Goal: Transaction & Acquisition: Purchase product/service

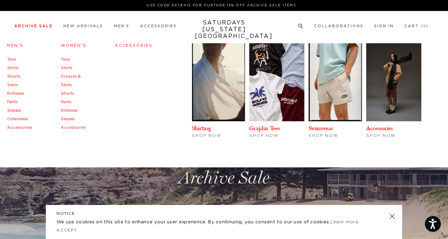
click at [14, 59] on link "Tees" at bounding box center [11, 60] width 9 height 4
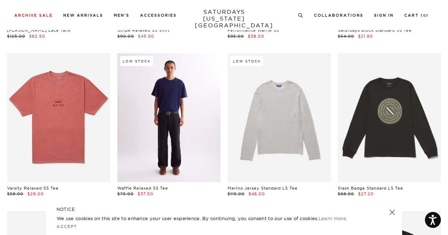
scroll to position [1279, 0]
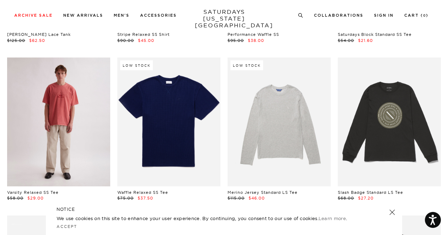
click at [90, 79] on link at bounding box center [58, 122] width 103 height 129
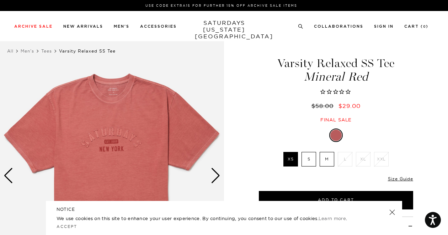
click at [320, 157] on label "M" at bounding box center [326, 159] width 15 height 15
click at [0, 0] on input "M" at bounding box center [0, 0] width 0 height 0
click at [389, 212] on link at bounding box center [392, 212] width 10 height 10
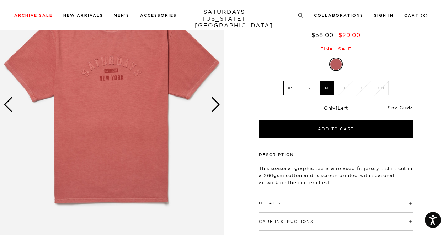
scroll to position [178, 0]
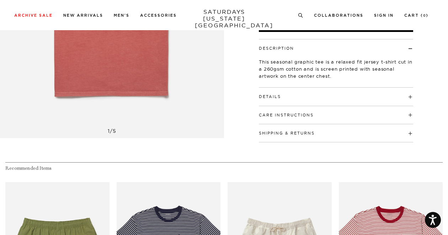
click at [282, 99] on h4 "Details" at bounding box center [336, 94] width 154 height 12
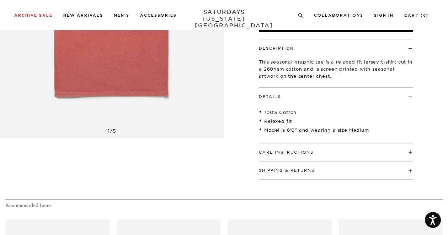
click at [282, 99] on h4 "Details" at bounding box center [336, 94] width 154 height 12
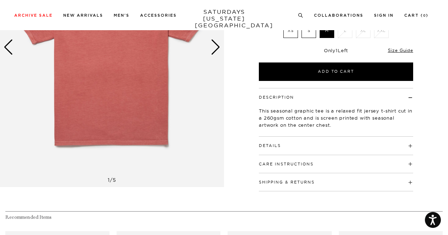
scroll to position [71, 0]
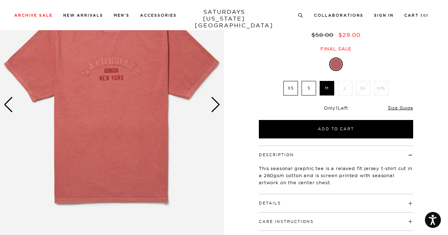
click at [221, 105] on img at bounding box center [112, 105] width 224 height 280
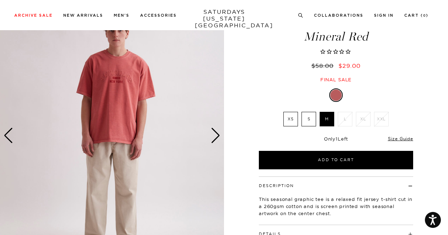
scroll to position [0, 0]
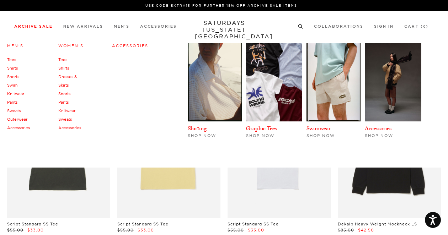
click at [18, 44] on link "Men's" at bounding box center [15, 45] width 16 height 5
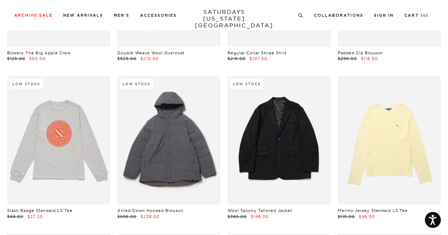
scroll to position [7181, 0]
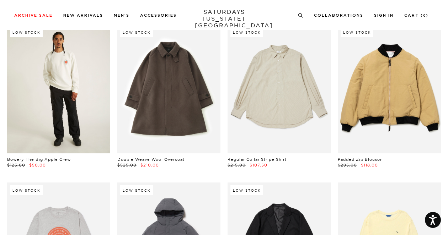
click at [91, 92] on link at bounding box center [58, 89] width 103 height 129
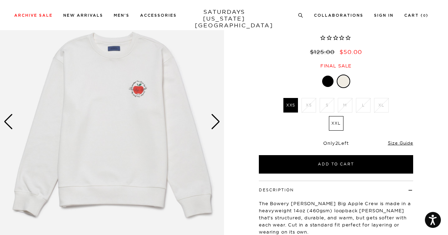
scroll to position [36, 0]
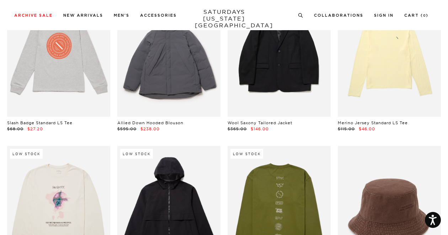
scroll to position [7288, 0]
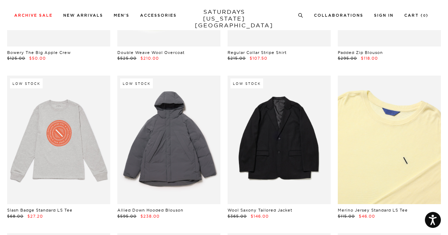
click at [410, 112] on link at bounding box center [388, 140] width 103 height 129
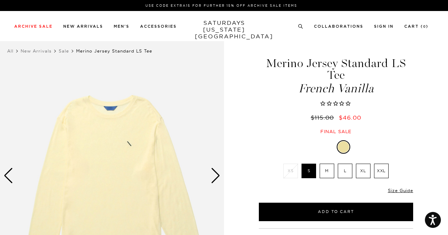
click at [354, 172] on li "XL" at bounding box center [363, 171] width 18 height 15
click at [349, 172] on label "L" at bounding box center [344, 171] width 15 height 15
click at [0, 0] on input "L" at bounding box center [0, 0] width 0 height 0
click at [331, 171] on label "M" at bounding box center [326, 171] width 15 height 15
click at [0, 0] on input "M" at bounding box center [0, 0] width 0 height 0
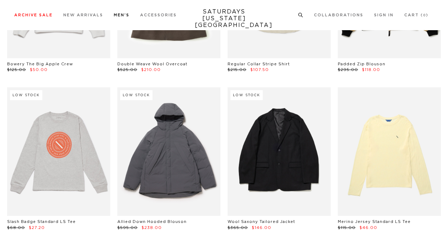
scroll to position [7288, 0]
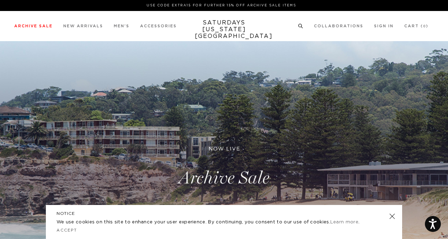
click at [299, 27] on circle at bounding box center [299, 25] width 3 height 3
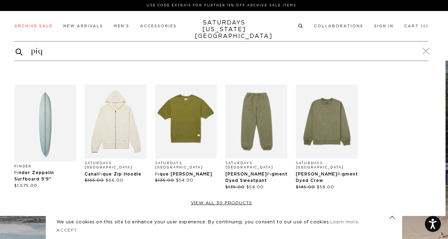
type input "piqu"
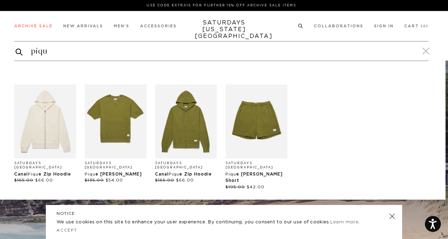
click at [28, 148] on img "Products: Canal Pique Zip Hoodie" at bounding box center [45, 122] width 62 height 74
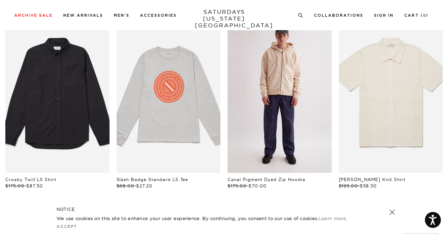
scroll to position [355, 0]
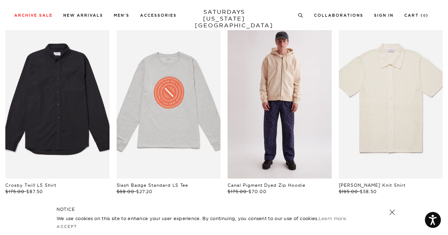
click at [289, 102] on link "files/US2428ZP01-BISCOTTI_01.jpg" at bounding box center [279, 101] width 104 height 156
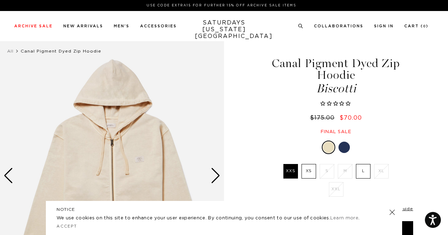
click at [357, 170] on label "L" at bounding box center [363, 171] width 15 height 15
click at [0, 0] on input "L" at bounding box center [0, 0] width 0 height 0
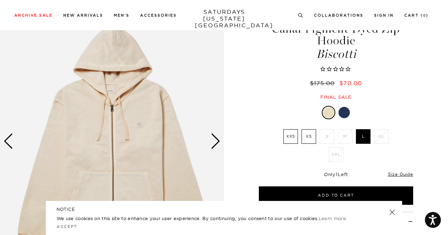
scroll to position [36, 0]
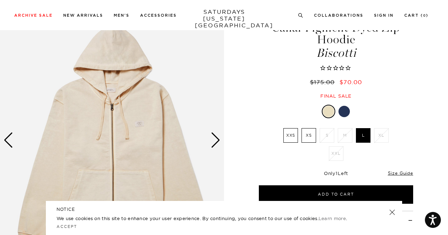
click at [393, 213] on link at bounding box center [392, 212] width 10 height 10
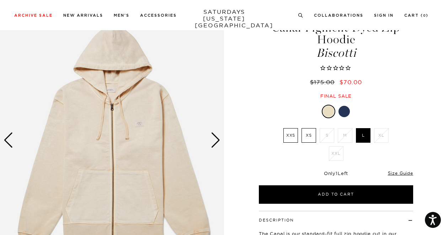
click at [341, 111] on div at bounding box center [343, 111] width 11 height 11
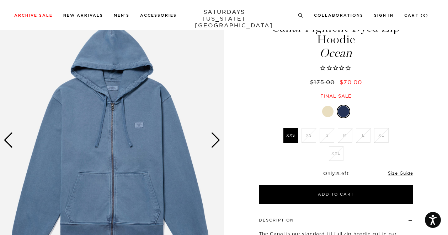
scroll to position [71, 0]
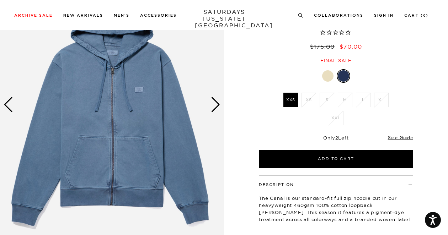
click at [359, 103] on li "L" at bounding box center [363, 100] width 18 height 15
click at [332, 80] on div at bounding box center [336, 75] width 154 height 13
click at [331, 78] on div at bounding box center [327, 75] width 11 height 11
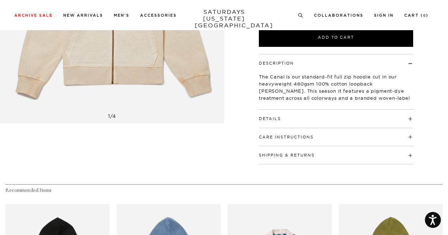
scroll to position [208, 0]
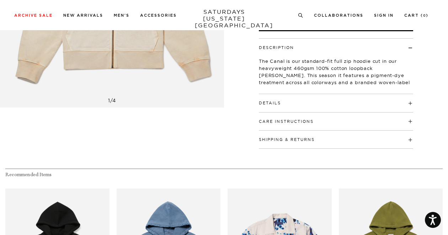
click at [305, 98] on h4 "Details" at bounding box center [336, 100] width 154 height 12
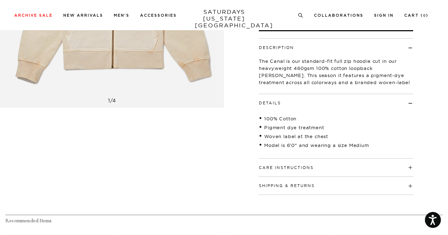
click at [305, 100] on h4 "Details" at bounding box center [336, 100] width 154 height 12
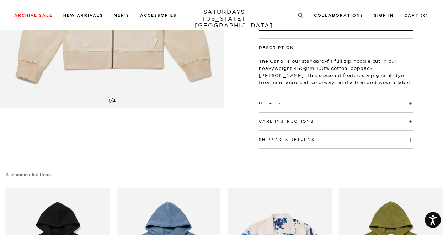
click at [305, 100] on h4 "Details" at bounding box center [336, 100] width 154 height 12
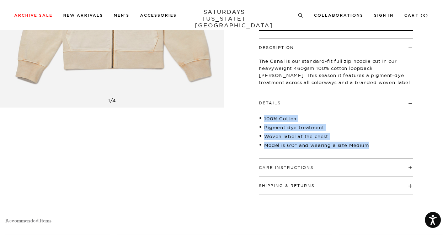
click at [332, 105] on h4 "Details" at bounding box center [336, 100] width 154 height 12
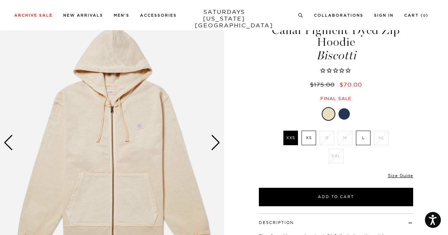
scroll to position [31, 0]
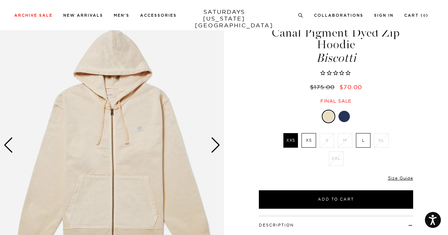
click at [218, 145] on div "Next slide" at bounding box center [216, 145] width 10 height 16
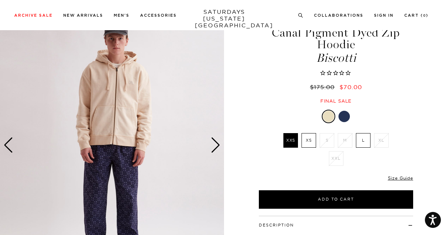
click at [216, 143] on div "Next slide" at bounding box center [216, 145] width 10 height 16
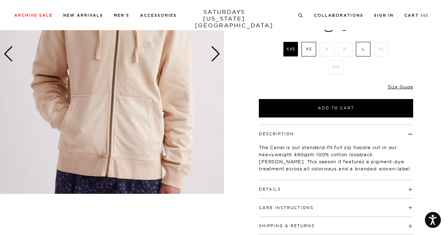
scroll to position [102, 0]
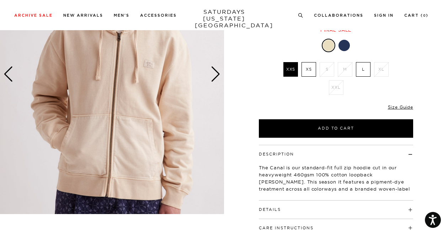
click at [217, 75] on div "Next slide" at bounding box center [216, 74] width 10 height 16
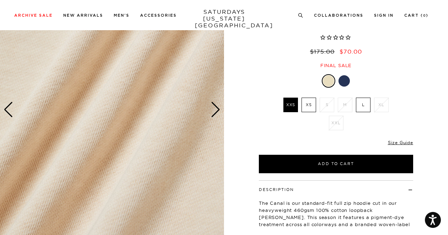
scroll to position [66, 0]
click at [217, 110] on div "Next slide" at bounding box center [216, 110] width 10 height 16
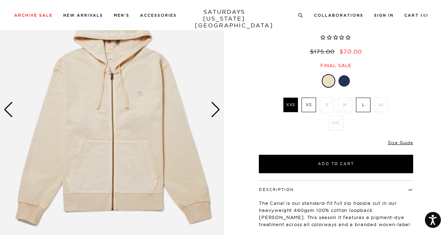
click at [217, 110] on div "Next slide" at bounding box center [216, 110] width 10 height 16
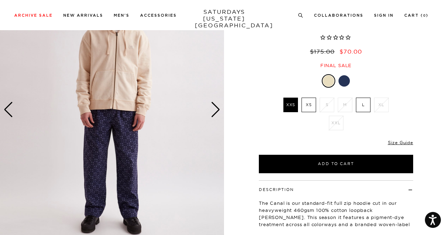
click at [217, 110] on div "Next slide" at bounding box center [216, 110] width 10 height 16
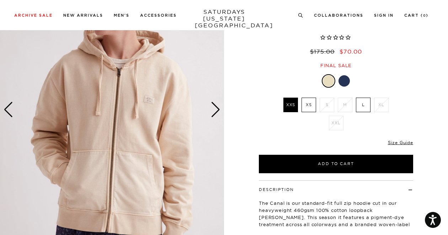
click at [217, 110] on div "Next slide" at bounding box center [216, 110] width 10 height 16
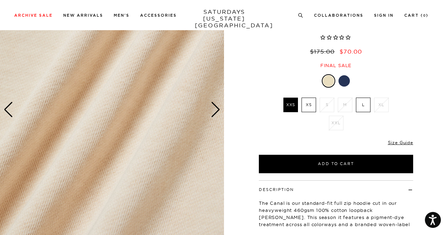
click at [217, 110] on div "Next slide" at bounding box center [216, 110] width 10 height 16
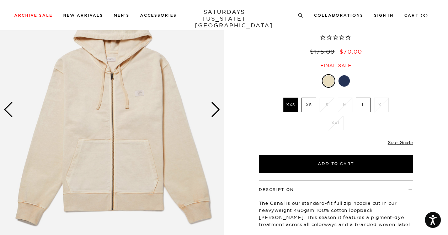
click at [217, 110] on div "Next slide" at bounding box center [216, 110] width 10 height 16
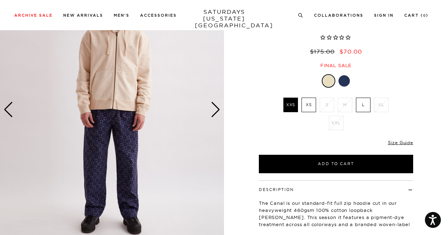
scroll to position [31, 0]
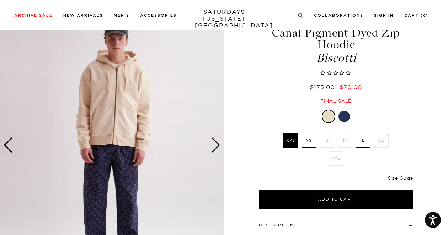
click at [216, 145] on div "Next slide" at bounding box center [216, 145] width 10 height 16
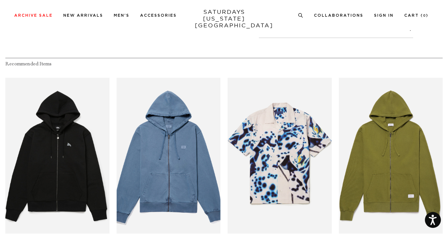
scroll to position [358, 0]
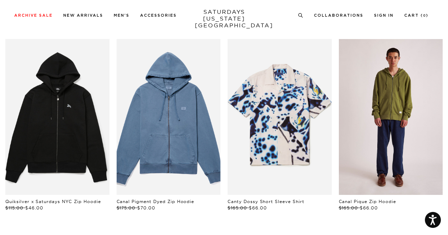
click at [415, 135] on link "files/U22428ZP02-MAYFLY_01.jpg" at bounding box center [390, 117] width 104 height 156
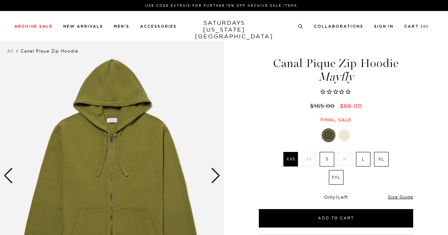
click at [341, 136] on div at bounding box center [343, 135] width 11 height 11
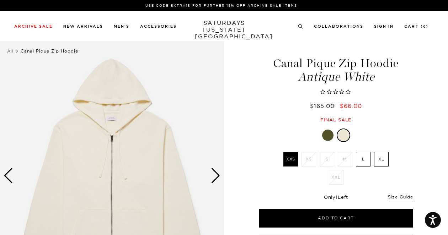
click at [216, 170] on div "Next slide" at bounding box center [216, 176] width 10 height 16
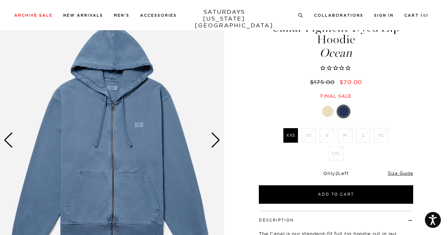
scroll to position [71, 0]
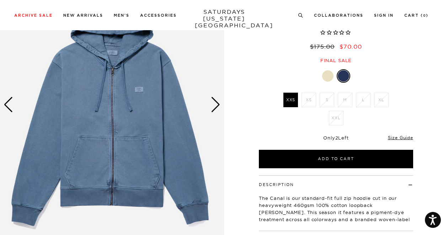
click at [321, 77] on div at bounding box center [336, 75] width 154 height 13
click at [322, 76] on div at bounding box center [327, 75] width 11 height 11
click at [327, 77] on div at bounding box center [327, 75] width 11 height 11
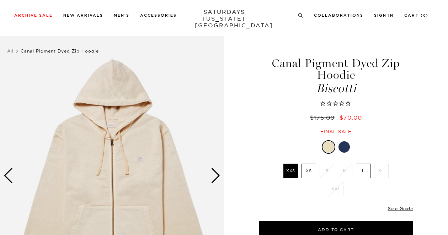
scroll to position [36, 0]
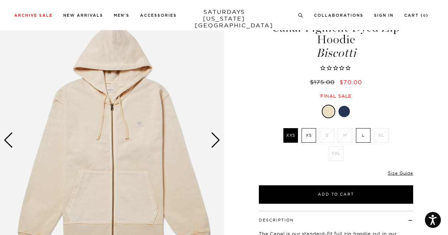
click at [340, 107] on div at bounding box center [343, 111] width 11 height 11
